Goal: Transaction & Acquisition: Obtain resource

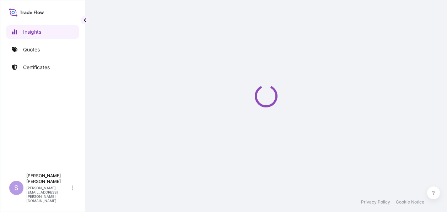
select select "2025"
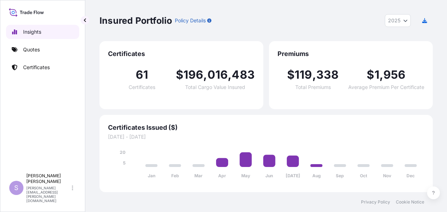
click at [29, 32] on p "Insights" at bounding box center [32, 31] width 18 height 7
click at [30, 50] on p "Quotes" at bounding box center [31, 49] width 17 height 7
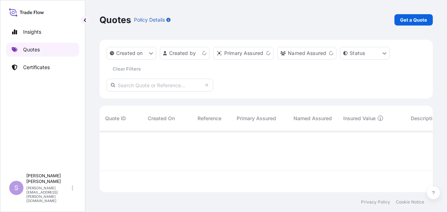
scroll to position [60, 327]
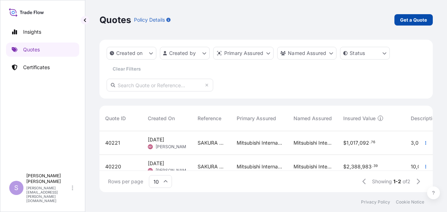
click at [412, 17] on p "Get a Quote" at bounding box center [413, 19] width 27 height 7
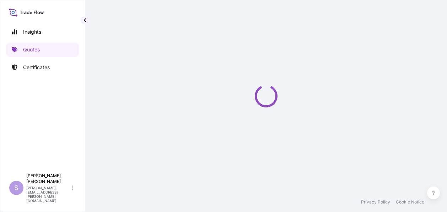
select select "Ocean Vessel"
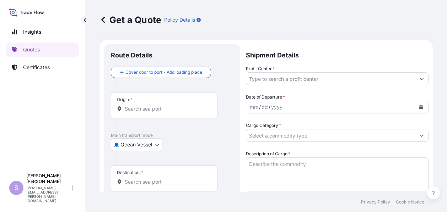
scroll to position [11, 0]
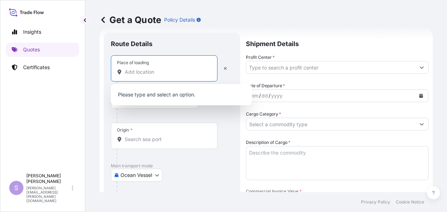
click at [141, 71] on input "Place of loading" at bounding box center [167, 72] width 84 height 7
click at [186, 170] on div "Main transport mode Ocean Vessel Air Ocean Vessel Rail Ocean Vessel (Contingent…" at bounding box center [172, 179] width 122 height 33
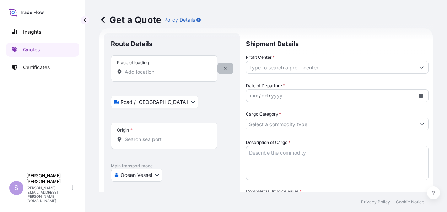
click at [227, 69] on icon "button" at bounding box center [225, 68] width 4 height 4
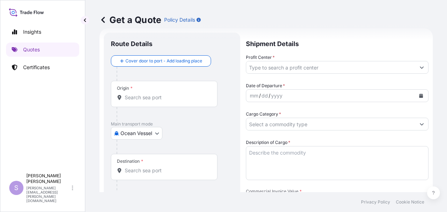
click at [123, 88] on div "Origin *" at bounding box center [125, 89] width 16 height 6
click at [125, 94] on input "Origin *" at bounding box center [167, 97] width 84 height 7
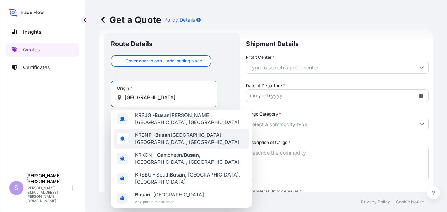
scroll to position [32, 0]
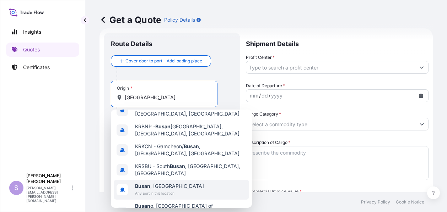
click at [146, 183] on b "Busan" at bounding box center [142, 186] width 15 height 6
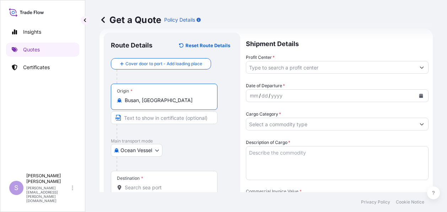
scroll to position [47, 0]
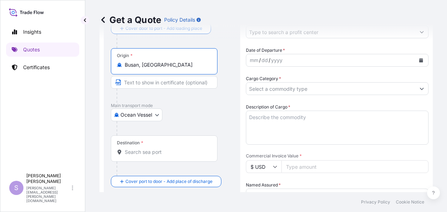
type input "Busan, South Korea"
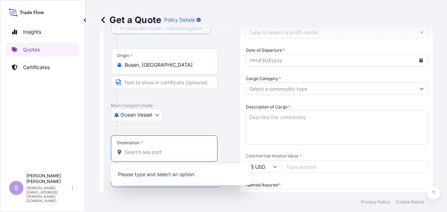
click at [126, 152] on input "Destination *" at bounding box center [167, 152] width 84 height 7
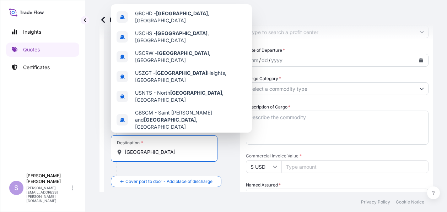
click at [150, 137] on b "Charleston" at bounding box center [161, 140] width 52 height 6
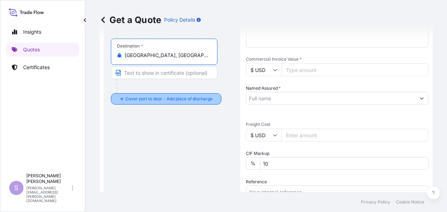
scroll to position [153, 0]
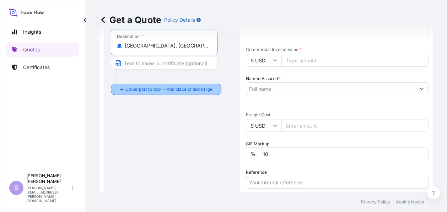
type input "Charleston, SC, USA"
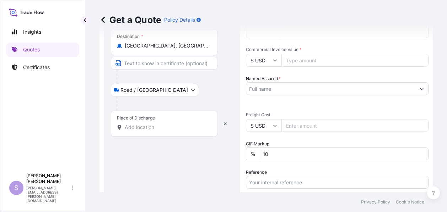
click at [127, 127] on input "Place of Discharge" at bounding box center [167, 127] width 84 height 7
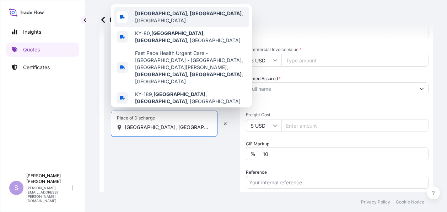
click at [157, 16] on b "Hopkinsville, KY" at bounding box center [188, 13] width 107 height 6
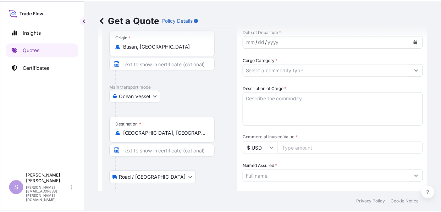
scroll to position [0, 0]
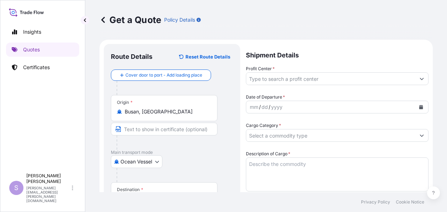
type input "Hopkinsville, KY, USA"
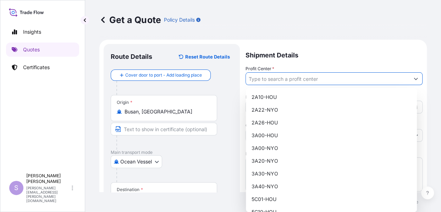
click at [286, 80] on input "Profit Center *" at bounding box center [328, 78] width 164 height 13
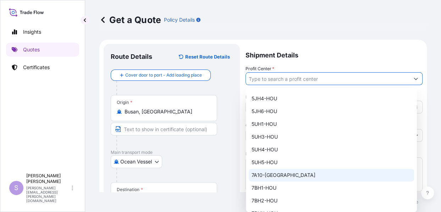
scroll to position [209, 0]
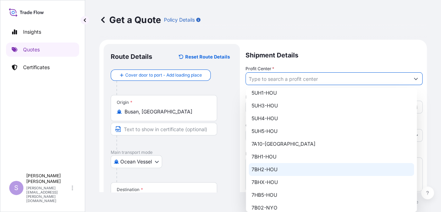
click at [272, 168] on div "7BH2-HOU" at bounding box center [331, 169] width 165 height 13
type input "7BH2-HOU"
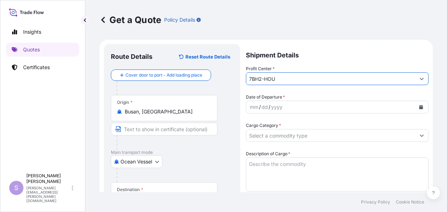
click at [251, 108] on div "mm" at bounding box center [254, 107] width 10 height 9
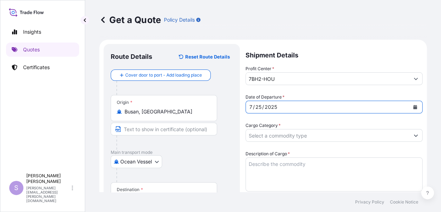
click at [291, 137] on input "Cargo Category *" at bounding box center [328, 135] width 164 height 13
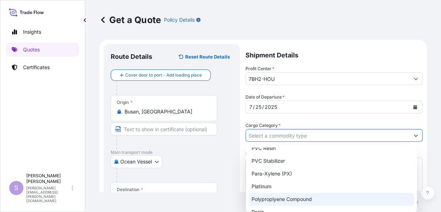
scroll to position [247, 0]
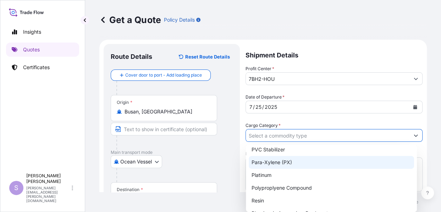
drag, startPoint x: 445, startPoint y: 107, endPoint x: 445, endPoint y: 142, distance: 35.9
click at [441, 142] on html "Insights Quotes Certificates S Sherry Hawkins sherry.l.hawkins@mitsubishicorp.c…" at bounding box center [220, 106] width 441 height 212
drag, startPoint x: 444, startPoint y: 93, endPoint x: 445, endPoint y: 132, distance: 39.4
click at [441, 132] on html "Insights Quotes Certificates S Sherry Hawkins sherry.l.hawkins@mitsubishicorp.c…" at bounding box center [220, 106] width 441 height 212
click at [270, 138] on input "Cargo Category *" at bounding box center [328, 135] width 164 height 13
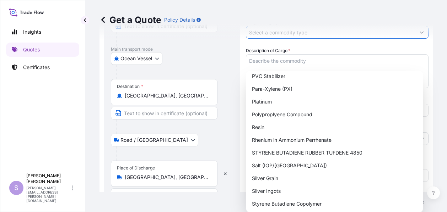
scroll to position [109, 0]
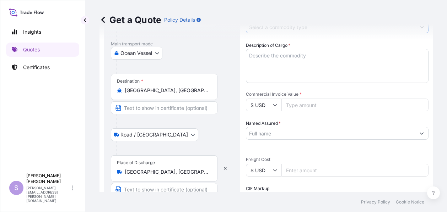
click at [257, 56] on textarea "Description of Cargo *" at bounding box center [337, 66] width 183 height 34
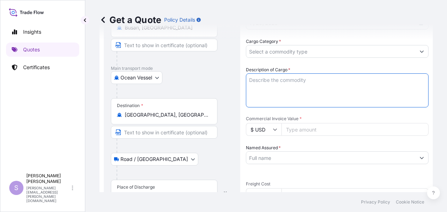
scroll to position [73, 0]
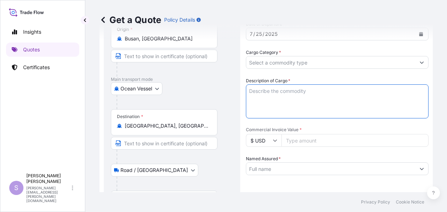
click at [259, 63] on input "Cargo Category *" at bounding box center [330, 62] width 169 height 13
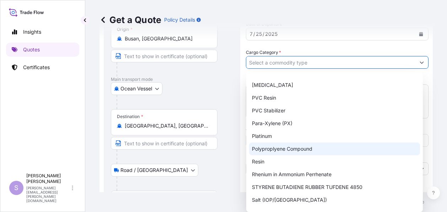
scroll to position [247, 0]
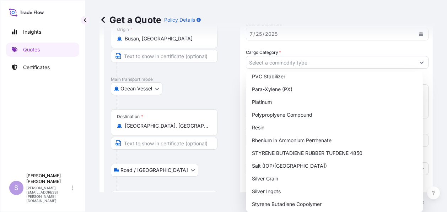
click at [436, 76] on div "Get a Quote Policy Details Route Details Reset Route Details Cover door to port…" at bounding box center [266, 96] width 362 height 192
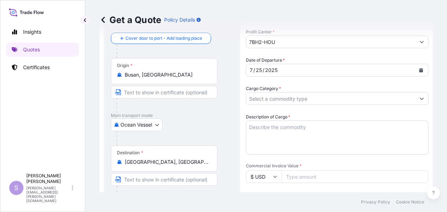
scroll to position [0, 0]
